Goal: Task Accomplishment & Management: Manage account settings

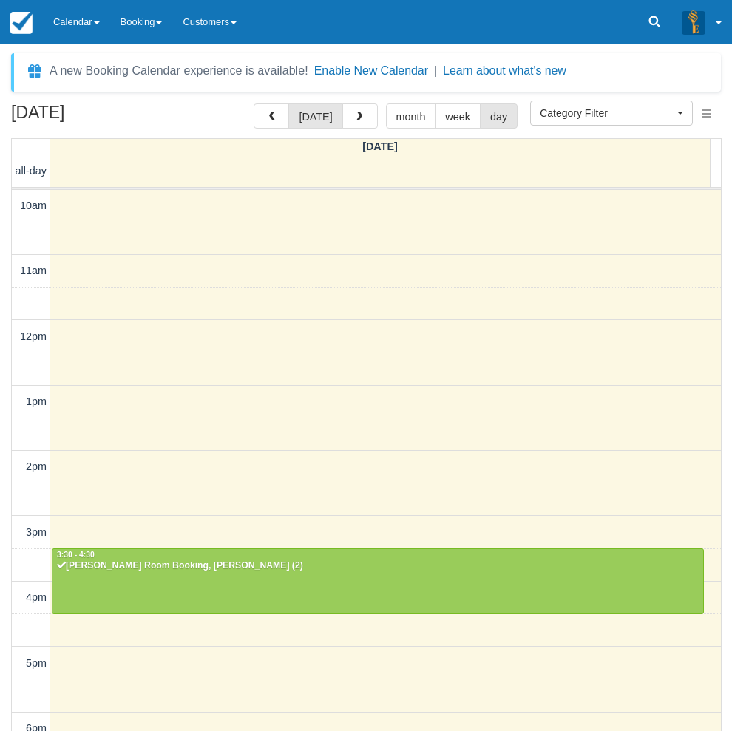
select select
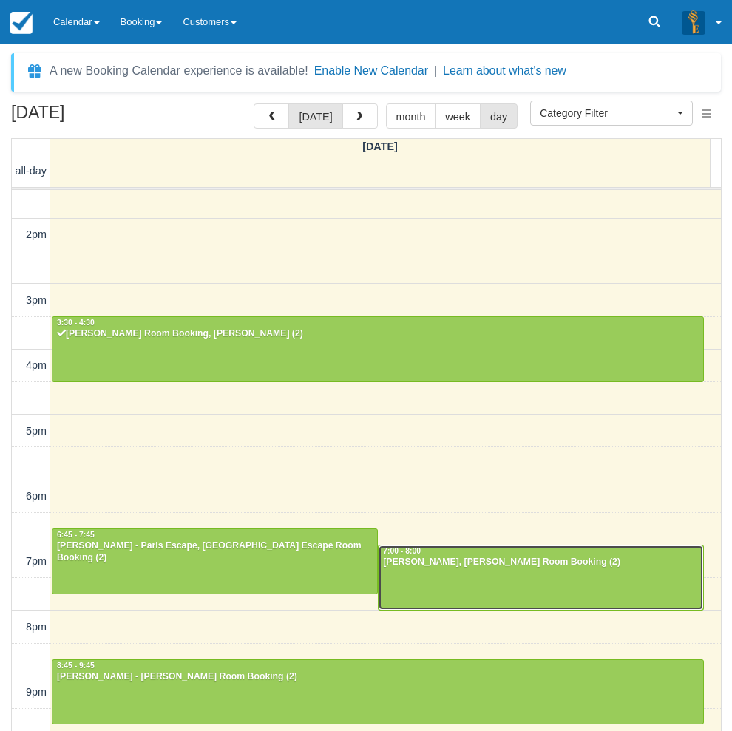
click at [435, 594] on div at bounding box center [540, 577] width 324 height 64
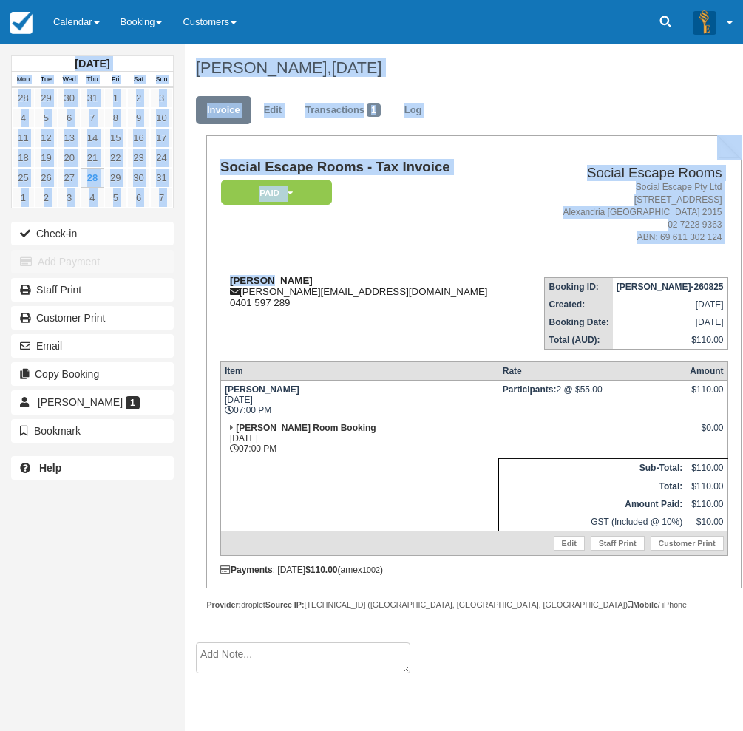
drag, startPoint x: 324, startPoint y: 282, endPoint x: 289, endPoint y: 277, distance: 35.8
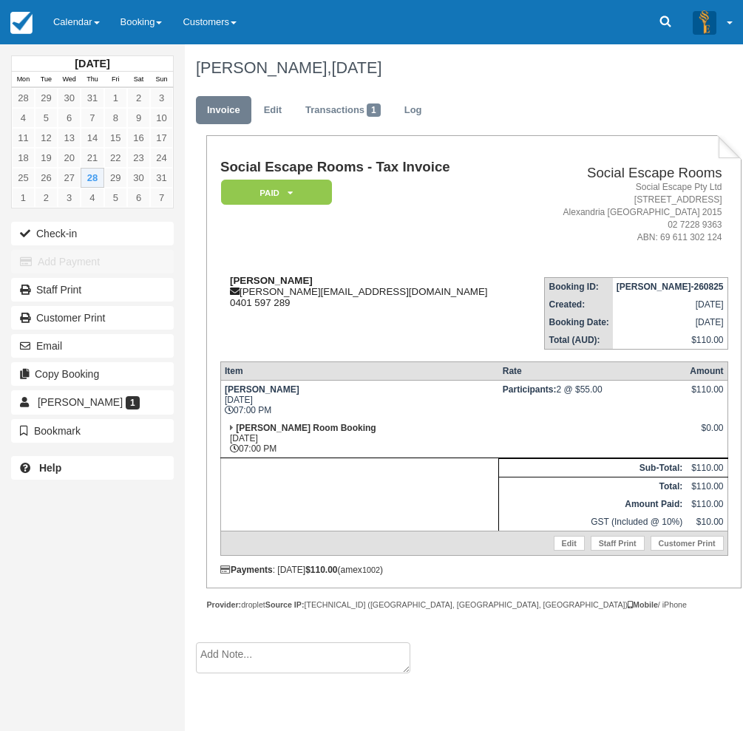
click at [316, 278] on div "[PERSON_NAME] [PERSON_NAME][EMAIL_ADDRESS][DOMAIN_NAME] 0401 597 289" at bounding box center [370, 291] width 301 height 33
drag, startPoint x: 316, startPoint y: 279, endPoint x: 228, endPoint y: 279, distance: 88.7
click at [228, 279] on div "[PERSON_NAME] [PERSON_NAME][EMAIL_ADDRESS][DOMAIN_NAME] 0401 597 289" at bounding box center [370, 291] width 301 height 33
copy strong "[PERSON_NAME]"
